Goal: Task Accomplishment & Management: Use online tool/utility

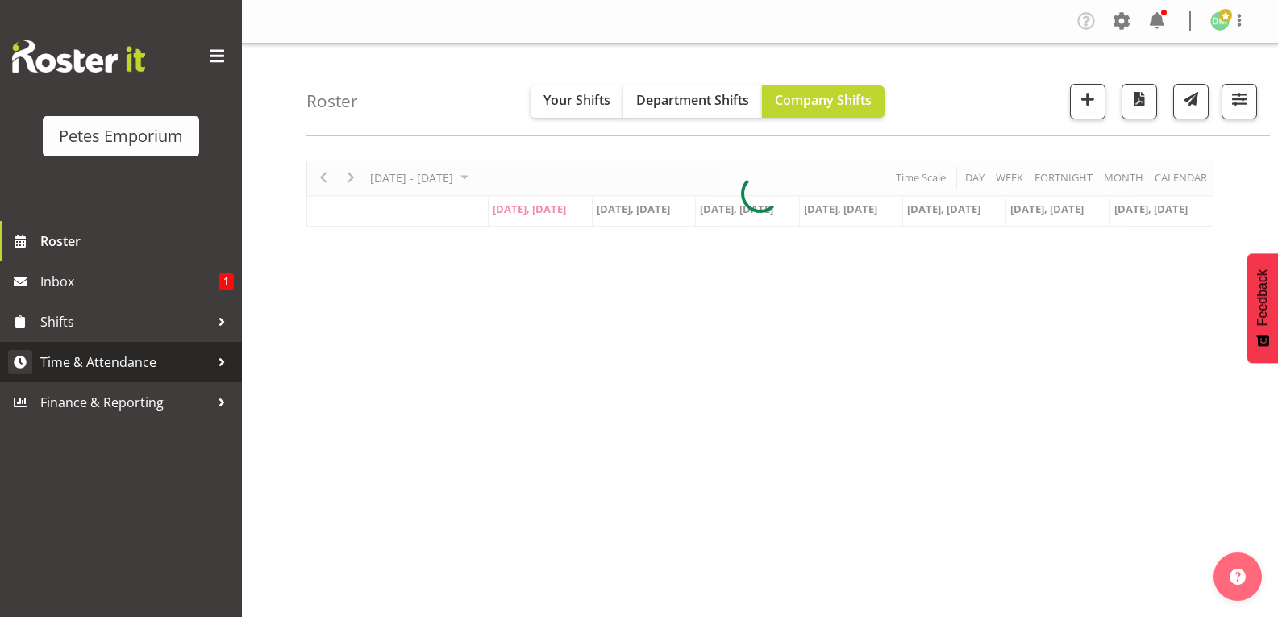
click at [148, 365] on span "Time & Attendance" at bounding box center [124, 362] width 169 height 24
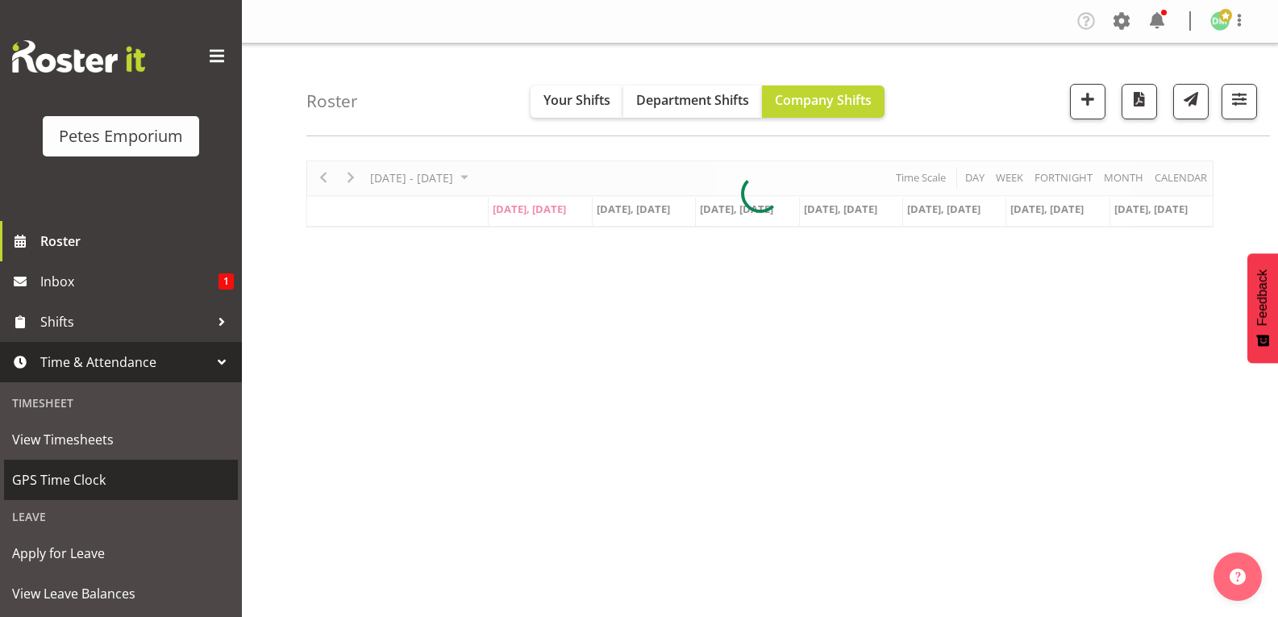
click at [97, 485] on span "GPS Time Clock" at bounding box center [121, 480] width 218 height 24
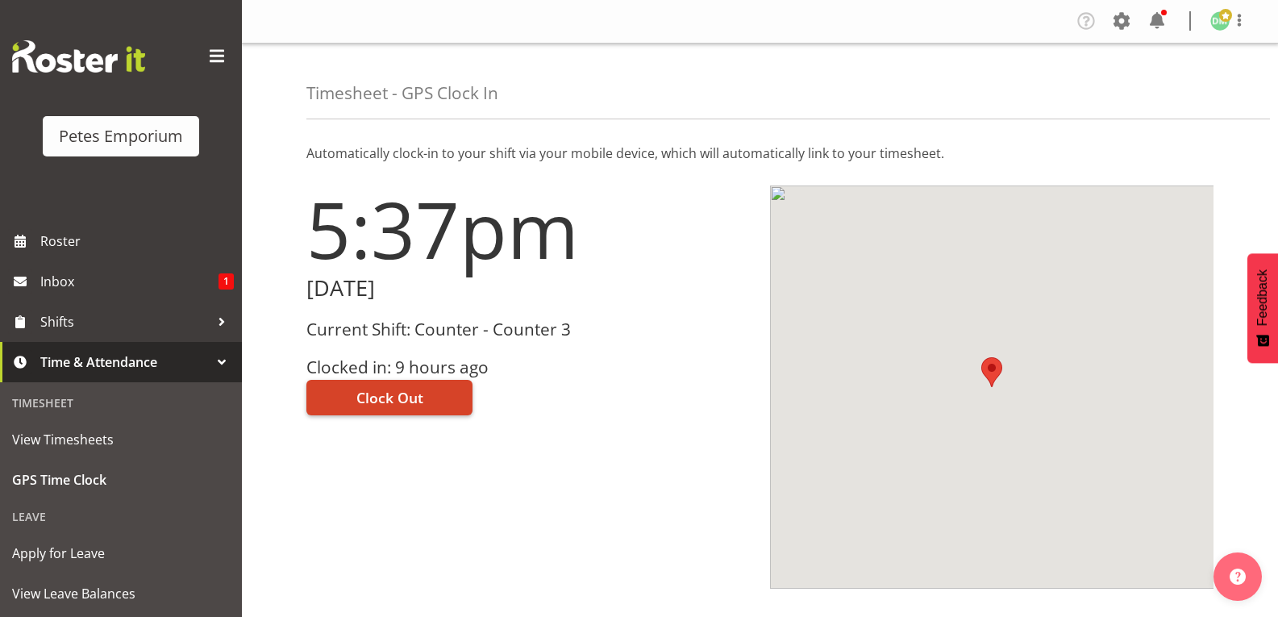
click at [402, 397] on span "Clock Out" at bounding box center [390, 397] width 67 height 21
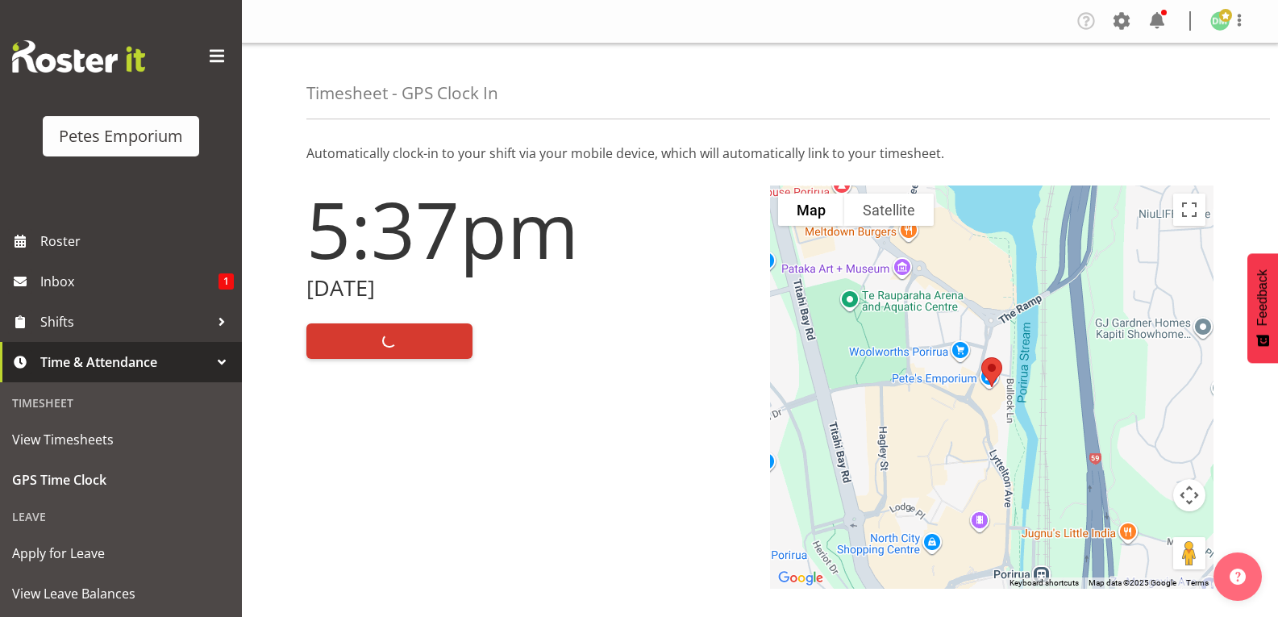
click at [1216, 21] on img at bounding box center [1220, 20] width 19 height 19
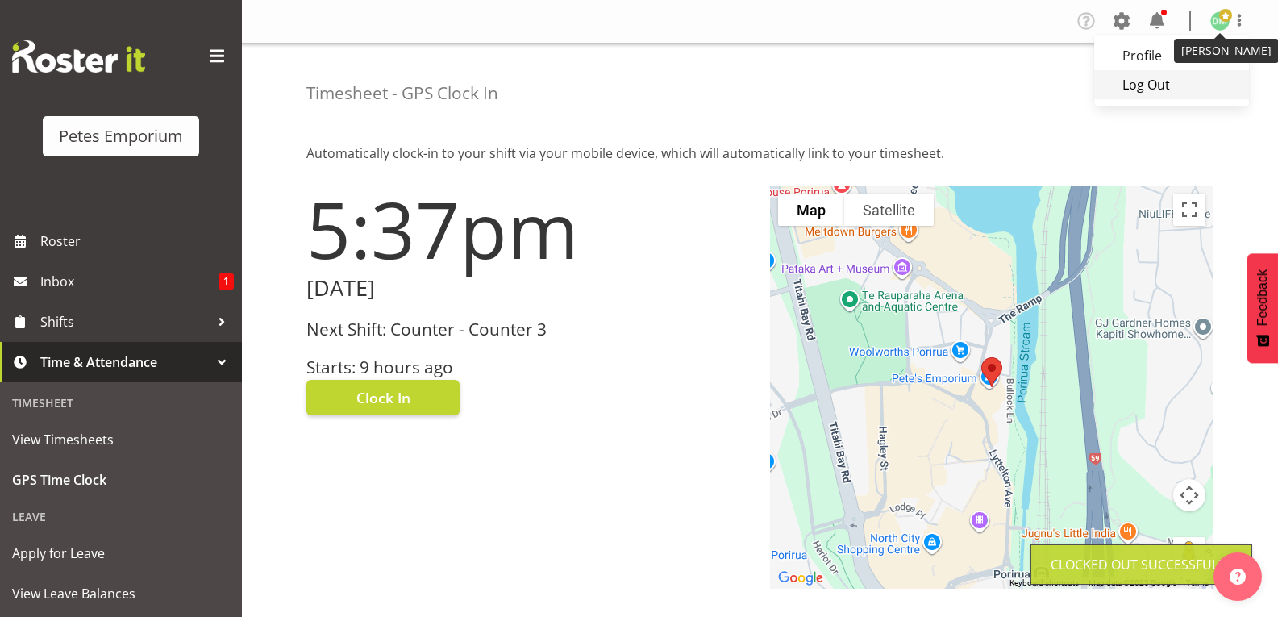
click at [1142, 90] on link "Log Out" at bounding box center [1172, 84] width 155 height 29
